Goal: Task Accomplishment & Management: Use online tool/utility

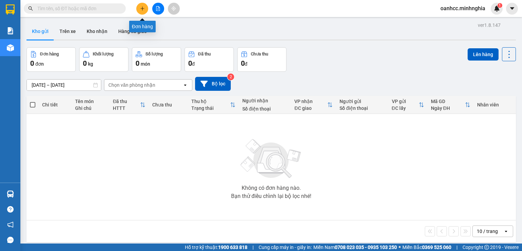
click at [141, 8] on icon "plus" at bounding box center [142, 8] width 4 height 0
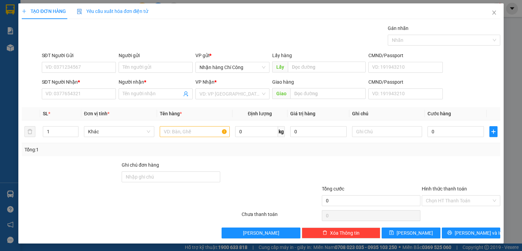
click at [513, 195] on div "TẠO ĐƠN HÀNG Yêu cầu xuất hóa đơn điện tử Transit Pickup Surcharge Ids Transit …" at bounding box center [261, 125] width 522 height 251
click at [80, 93] on input "SĐT Người Nhận *" at bounding box center [79, 93] width 74 height 11
click at [64, 107] on div "0374824032 - ĐẸP" at bounding box center [77, 106] width 65 height 7
type input "0374824032"
type input "ĐẸP"
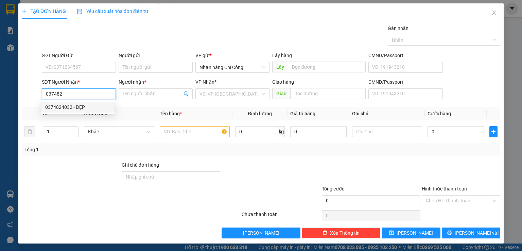
type input "TRẢNG BOM-ĐN"
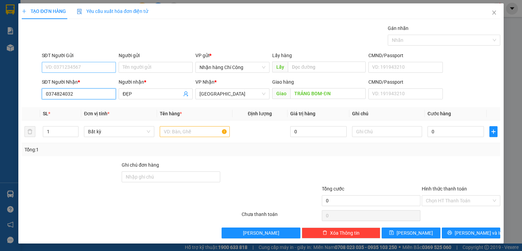
type input "0374824032"
click at [68, 68] on input "SĐT Người Gửi" at bounding box center [79, 67] width 74 height 11
type input "."
click at [492, 14] on icon "close" at bounding box center [494, 12] width 5 height 5
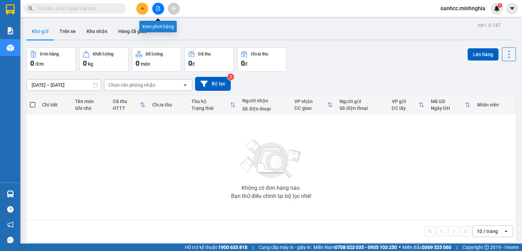
click at [158, 9] on icon "file-add" at bounding box center [158, 8] width 5 height 5
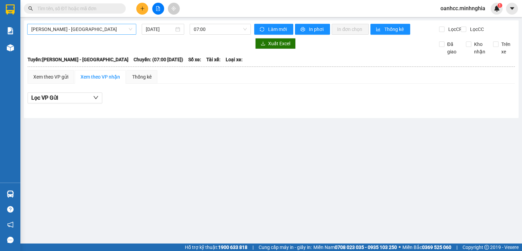
click at [84, 25] on span "[PERSON_NAME] - [GEOGRAPHIC_DATA]" at bounding box center [81, 29] width 101 height 10
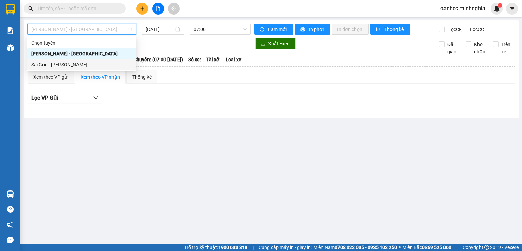
click at [62, 64] on div "Sài Gòn - [PERSON_NAME]" at bounding box center [81, 64] width 101 height 7
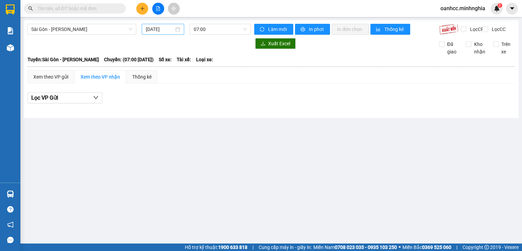
click at [176, 30] on div "[DATE]" at bounding box center [163, 28] width 34 height 7
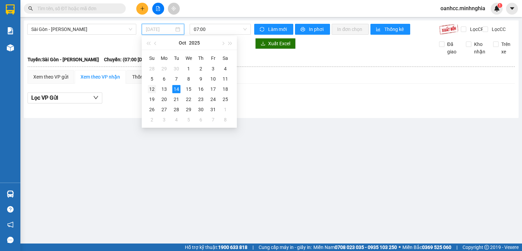
click at [150, 88] on div "12" at bounding box center [152, 89] width 8 height 8
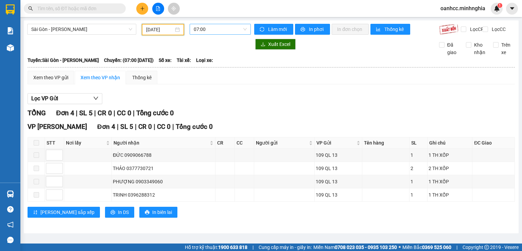
click at [215, 31] on span "07:00" at bounding box center [220, 29] width 53 height 10
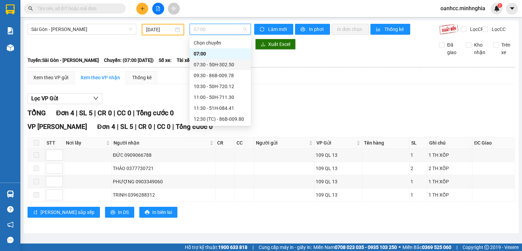
click at [209, 65] on div "07:30 - 50H-302.50" at bounding box center [220, 64] width 53 height 7
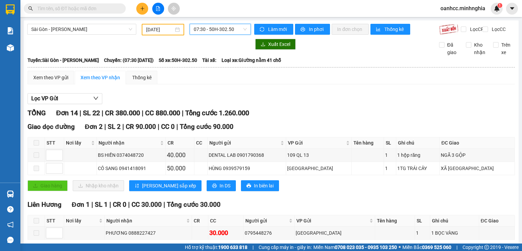
click at [201, 30] on span "07:30 - 50H-302.50" at bounding box center [220, 29] width 53 height 10
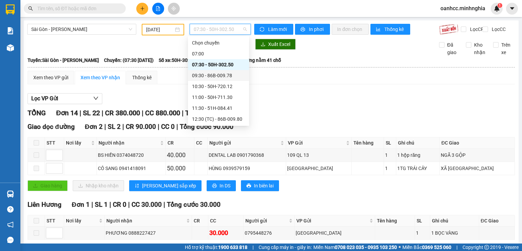
click at [210, 74] on div "09:30 - 86B-009.78" at bounding box center [218, 75] width 53 height 7
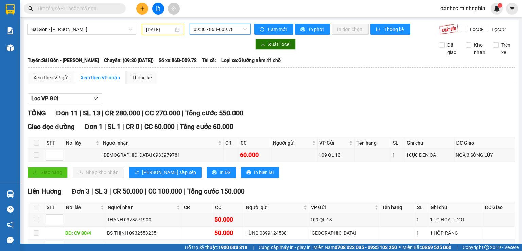
click at [212, 31] on span "09:30 - 86B-009.78" at bounding box center [220, 29] width 53 height 10
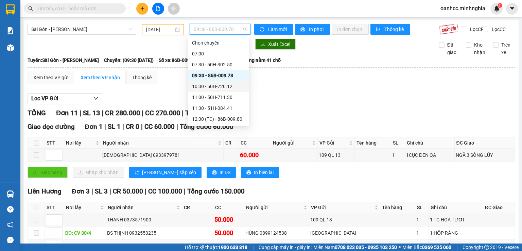
click at [214, 86] on div "10:30 - 50H-720.12" at bounding box center [218, 86] width 53 height 7
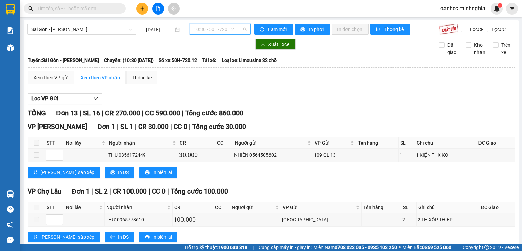
click at [210, 32] on span "10:30 - 50H-720.12" at bounding box center [220, 29] width 53 height 10
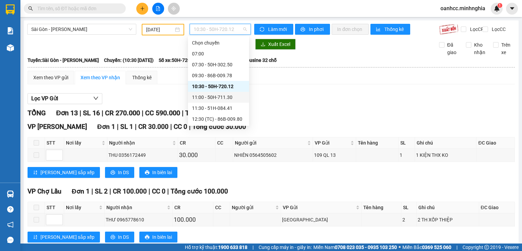
click at [205, 97] on div "11:00 - 50H-711.30" at bounding box center [218, 96] width 53 height 7
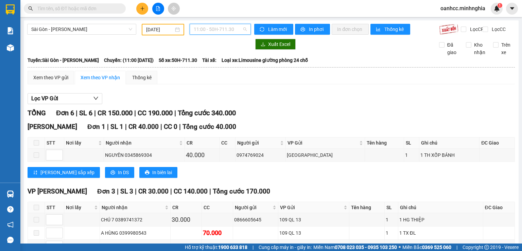
click at [214, 30] on span "11:00 - 50H-711.30" at bounding box center [220, 29] width 53 height 10
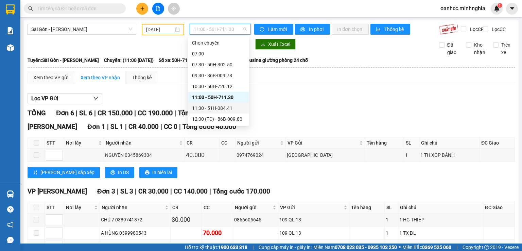
click at [215, 109] on div "11:30 - 51H-084.41" at bounding box center [218, 107] width 53 height 7
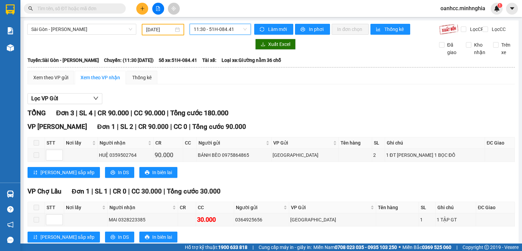
click at [211, 28] on span "11:30 - 51H-084.41" at bounding box center [220, 29] width 53 height 10
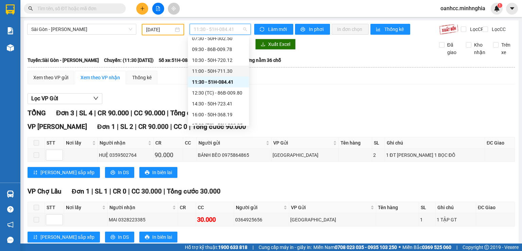
scroll to position [68, 0]
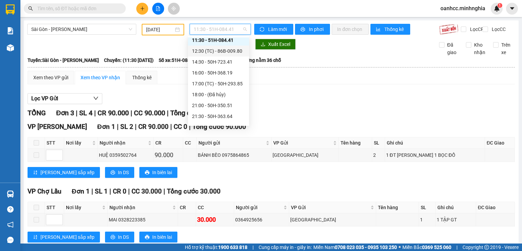
click at [221, 50] on div "12:30 (TC) - 86B-009.80" at bounding box center [218, 50] width 53 height 7
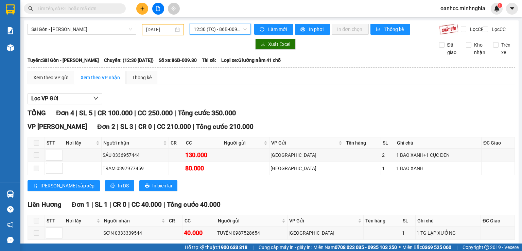
click at [207, 31] on span "12:30 (TC) - 86B-009.80" at bounding box center [220, 29] width 53 height 10
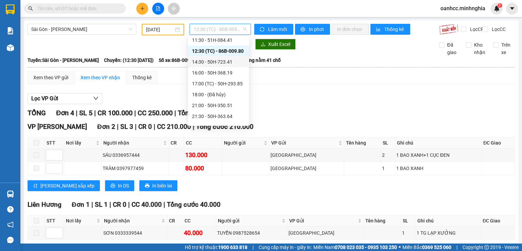
click at [212, 63] on div "14:30 - 50H-723.41" at bounding box center [218, 61] width 53 height 7
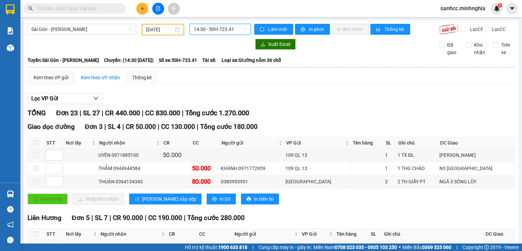
click at [205, 30] on span "14:30 - 50H-723.41" at bounding box center [220, 29] width 53 height 10
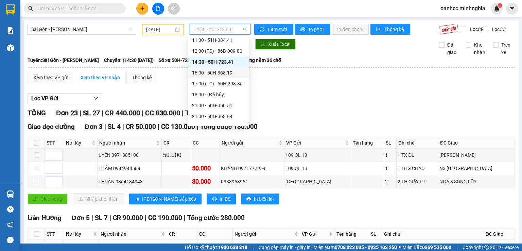
click at [221, 72] on div "16:00 - 50H-368.19" at bounding box center [218, 72] width 53 height 7
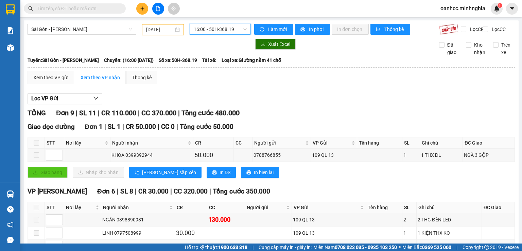
click at [205, 29] on span "16:00 - 50H-368.19" at bounding box center [220, 29] width 53 height 10
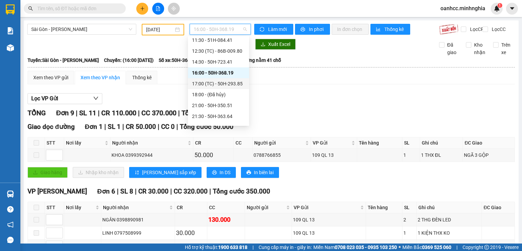
click at [223, 85] on div "17:00 (TC) - 50H-293.85" at bounding box center [218, 83] width 53 height 7
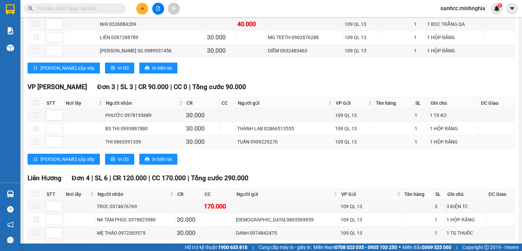
scroll to position [340, 0]
drag, startPoint x: 222, startPoint y: 149, endPoint x: 356, endPoint y: 83, distance: 149.6
click at [356, 83] on div "TỔNG Đơn 19 | SL 22 | CR 400.000 | CC 620.000 | Tổng cước 1.020.000 Giao dọc đư…" at bounding box center [271, 54] width 487 height 573
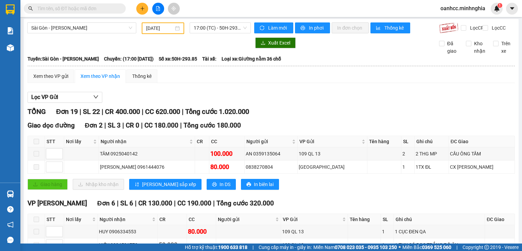
scroll to position [0, 0]
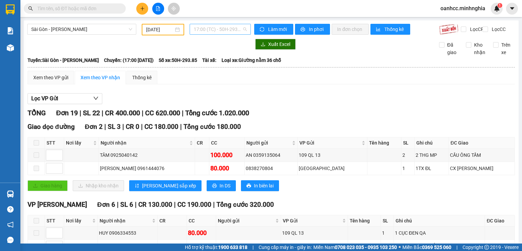
click at [226, 31] on span "17:00 (TC) - 50H-293.85" at bounding box center [220, 29] width 53 height 10
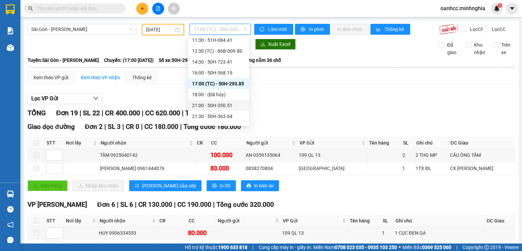
click at [208, 106] on div "21:00 - 50H-350.51" at bounding box center [218, 105] width 53 height 7
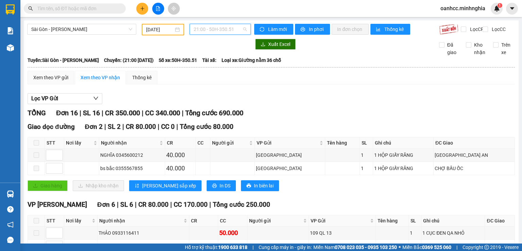
click at [209, 31] on span "21:00 - 50H-350.51" at bounding box center [220, 29] width 53 height 10
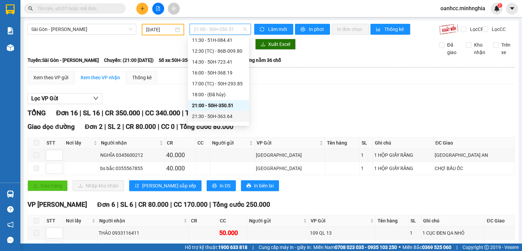
click at [206, 116] on div "21:30 - 50H-363.64" at bounding box center [218, 116] width 53 height 7
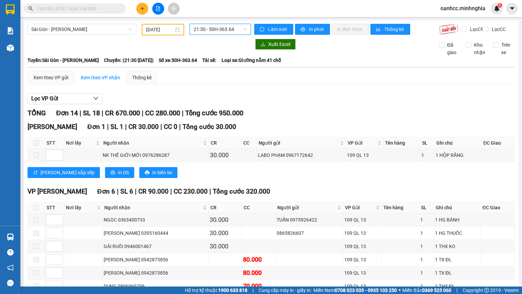
click at [155, 28] on input "[DATE]" at bounding box center [159, 29] width 27 height 7
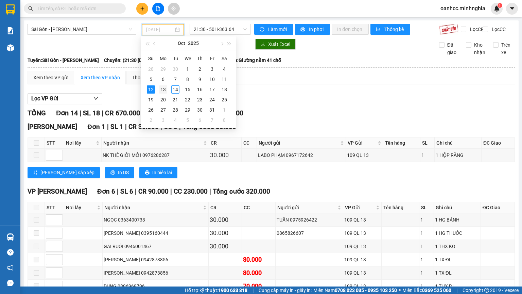
click at [162, 89] on div "13" at bounding box center [163, 89] width 8 height 8
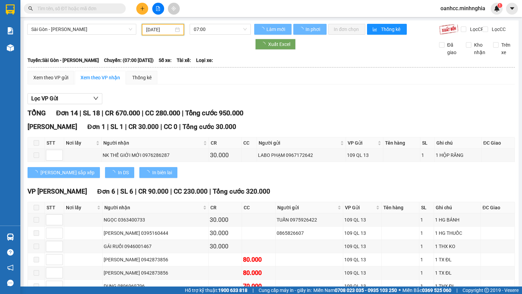
type input "[DATE]"
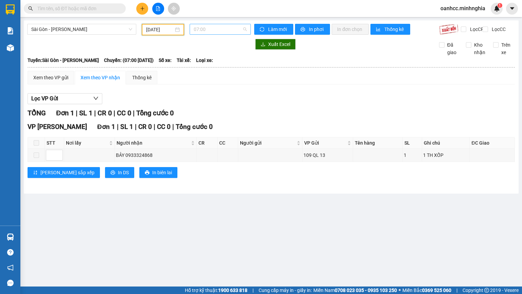
scroll to position [11, 0]
click at [210, 31] on span "07:00" at bounding box center [220, 29] width 53 height 10
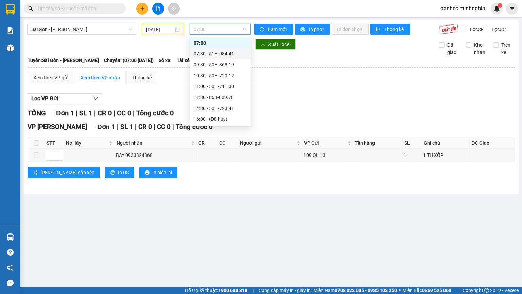
click at [214, 54] on div "07:30 - 51H-084.41" at bounding box center [220, 53] width 53 height 7
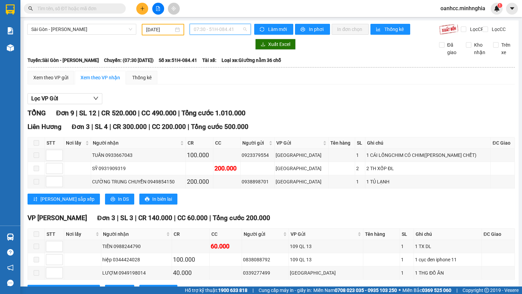
click at [219, 32] on span "07:30 - 51H-084.41" at bounding box center [220, 29] width 53 height 10
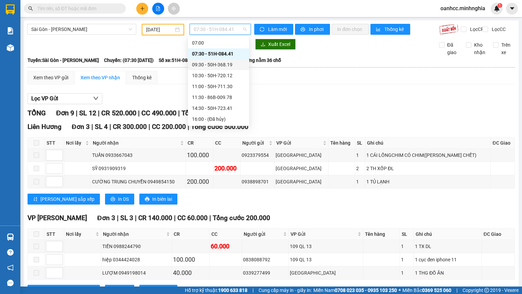
click at [212, 65] on div "09:30 - 50H-368.19" at bounding box center [218, 64] width 53 height 7
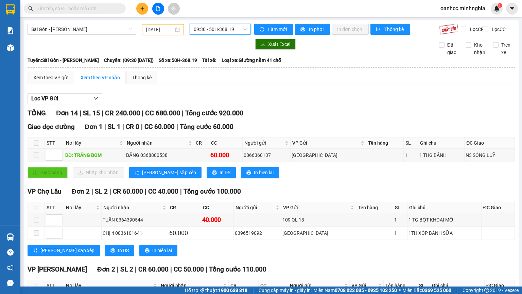
click at [211, 31] on span "09:30 - 50H-368.19" at bounding box center [220, 29] width 53 height 10
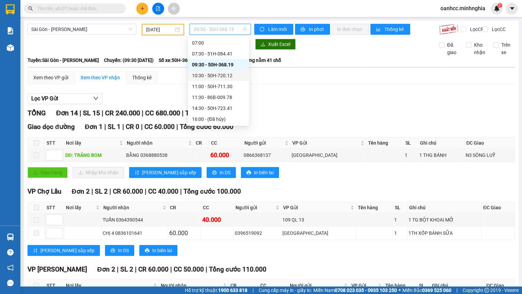
click at [216, 75] on div "10:30 - 50H-720.12" at bounding box center [218, 75] width 53 height 7
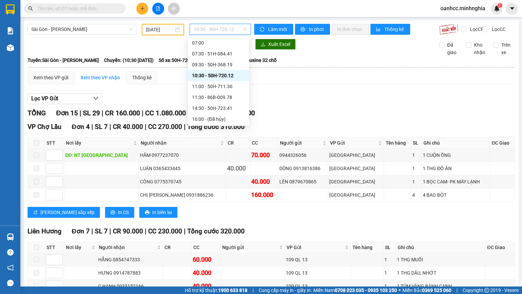
click at [216, 30] on span "10:30 - 50H-720.12" at bounding box center [220, 29] width 53 height 10
click at [218, 86] on div "11:00 - 50H-711.30" at bounding box center [218, 86] width 53 height 7
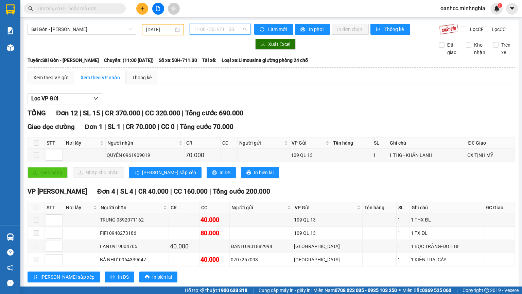
click at [205, 29] on span "11:00 - 50H-711.30" at bounding box center [220, 29] width 53 height 10
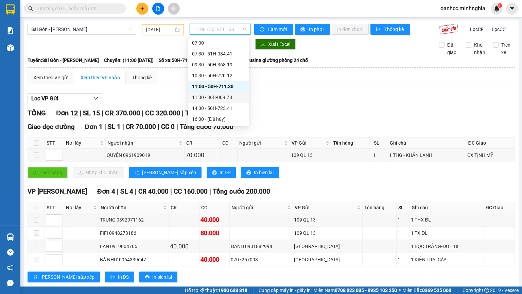
click at [208, 99] on div "11:30 - 86B-009.78" at bounding box center [218, 96] width 53 height 7
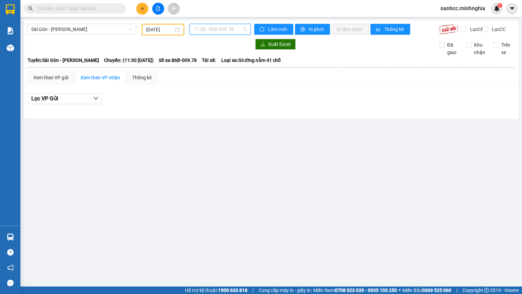
click at [222, 33] on span "11:30 - 86B-009.78" at bounding box center [220, 29] width 53 height 10
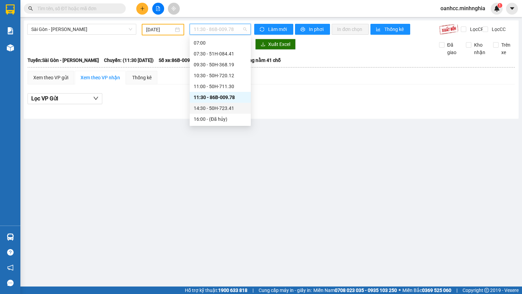
click at [212, 106] on div "14:30 - 50H-723.41" at bounding box center [220, 107] width 53 height 7
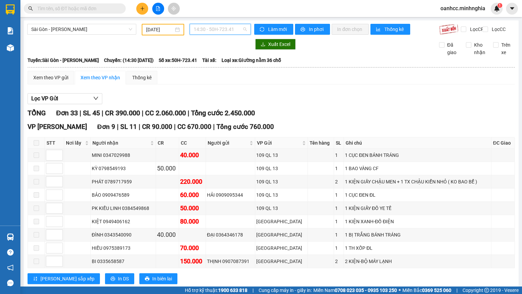
click at [217, 32] on span "14:30 - 50H-723.41" at bounding box center [220, 29] width 53 height 10
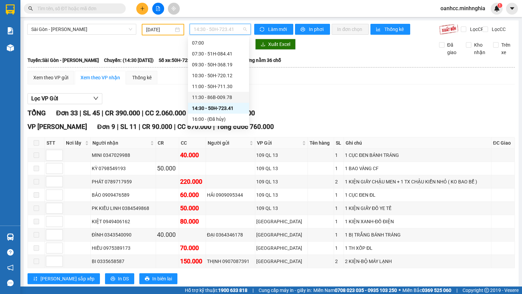
scroll to position [45, 0]
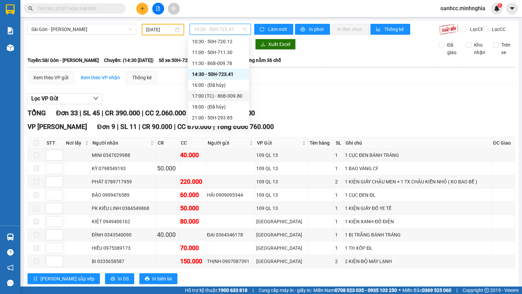
click at [217, 96] on div "17:00 (TC) - 86B-009.80" at bounding box center [218, 95] width 53 height 7
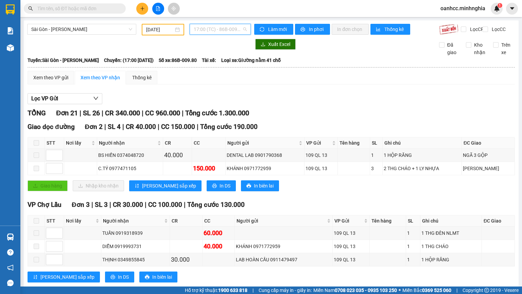
click at [219, 32] on span "17:00 (TC) - 86B-009.80" at bounding box center [220, 29] width 53 height 10
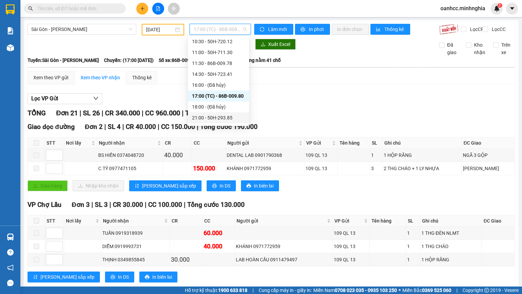
click at [207, 116] on div "21:00 - 50H-293.85" at bounding box center [218, 117] width 53 height 7
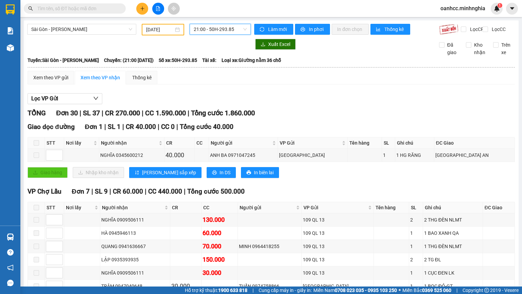
click at [223, 32] on span "21:00 - 50H-293.85" at bounding box center [220, 29] width 53 height 10
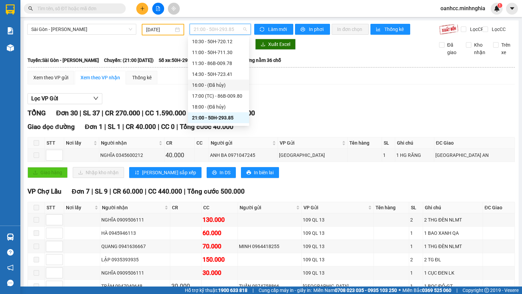
scroll to position [65, 0]
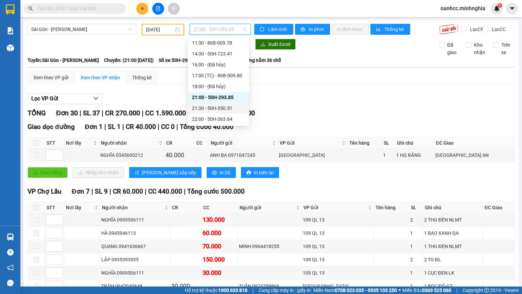
click at [211, 107] on div "21:30 - 50H-350.51" at bounding box center [218, 107] width 53 height 7
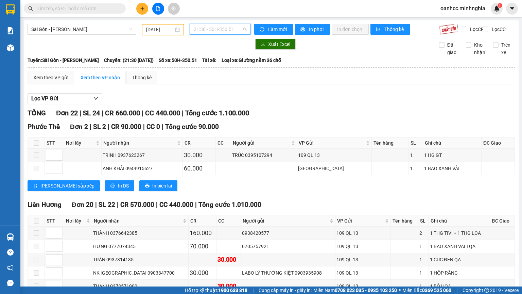
click at [216, 28] on span "21:30 - 50H-350.51" at bounding box center [220, 29] width 53 height 10
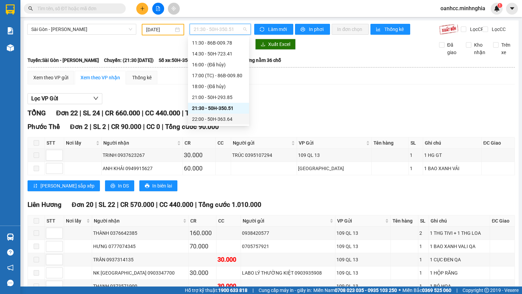
click at [213, 119] on div "22:00 - 50H-363.64" at bounding box center [218, 118] width 53 height 7
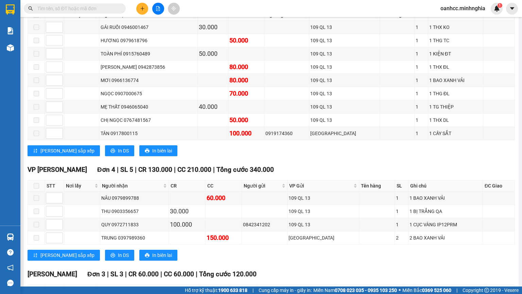
scroll to position [170, 0]
